Goal: Task Accomplishment & Management: Use online tool/utility

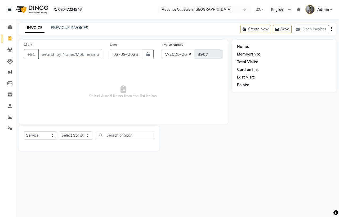
select select "4939"
select select "service"
click at [7, 116] on span at bounding box center [9, 117] width 9 height 6
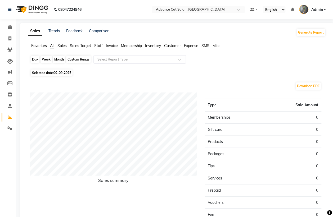
click at [37, 58] on div "Day" at bounding box center [35, 59] width 9 height 7
select select "9"
select select "2025"
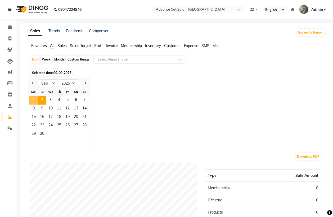
click at [35, 99] on span "1" at bounding box center [33, 100] width 8 height 8
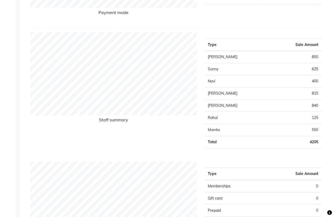
scroll to position [190, 0]
